Goal: Task Accomplishment & Management: Manage account settings

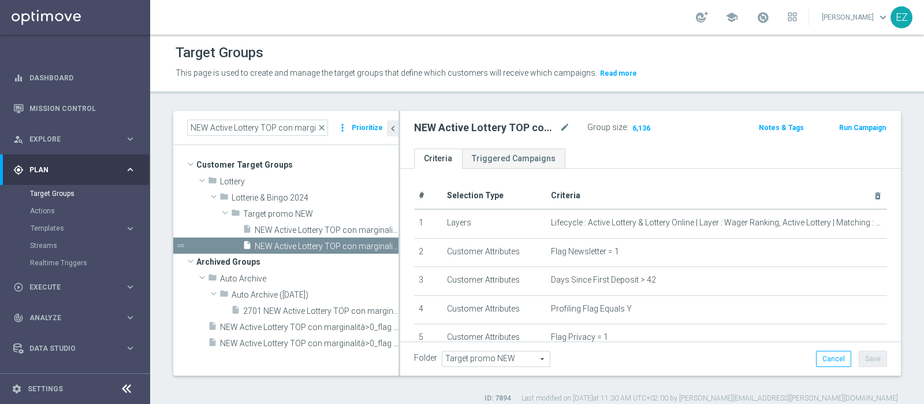
scroll to position [387, 0]
